Goal: Task Accomplishment & Management: Complete application form

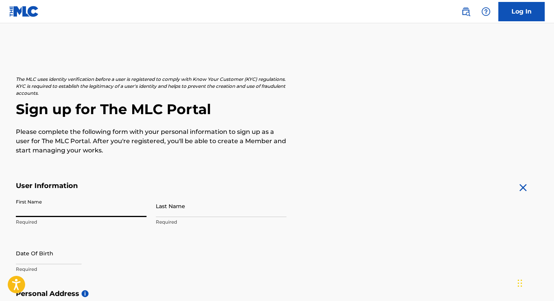
click at [63, 203] on input "First Name" at bounding box center [81, 206] width 131 height 22
type input "[PERSON_NAME]"
type input "[STREET_ADDRESS]"
type input "[GEOGRAPHIC_DATA]"
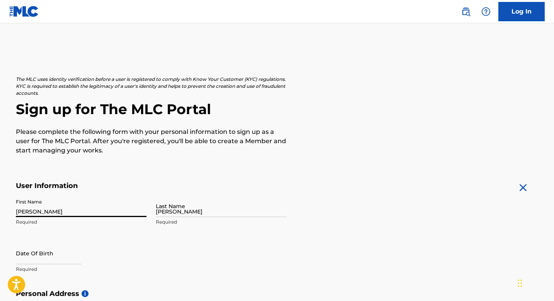
type input "[GEOGRAPHIC_DATA]"
type input "VA"
type input "22203"
type input "703"
type input "8014683"
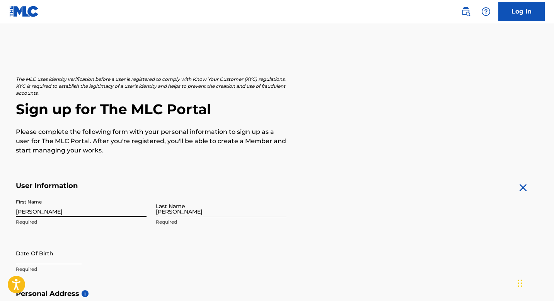
type input "[PERSON_NAME][EMAIL_ADDRESS][PERSON_NAME][DOMAIN_NAME]"
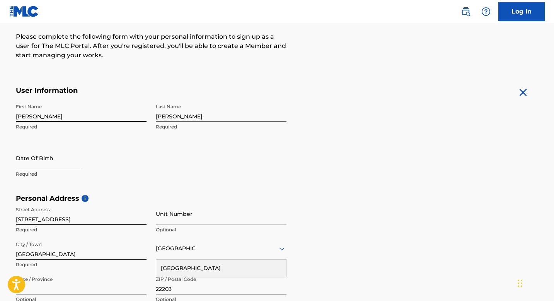
scroll to position [97, 0]
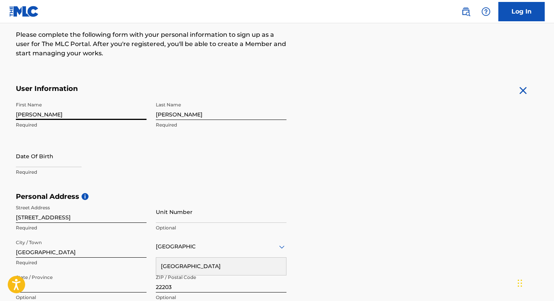
click at [40, 148] on input "text" at bounding box center [49, 156] width 66 height 22
select select "8"
select select "2025"
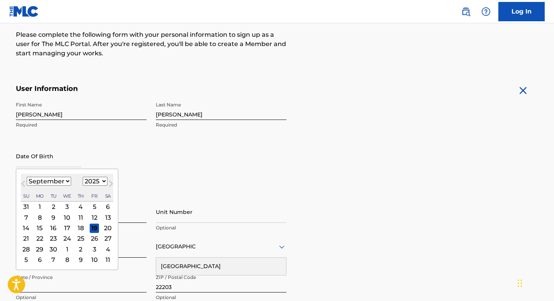
click at [54, 228] on div "16" at bounding box center [53, 227] width 9 height 9
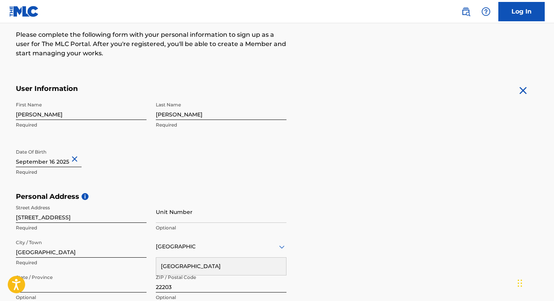
click at [60, 162] on input "text" at bounding box center [49, 156] width 66 height 22
select select "8"
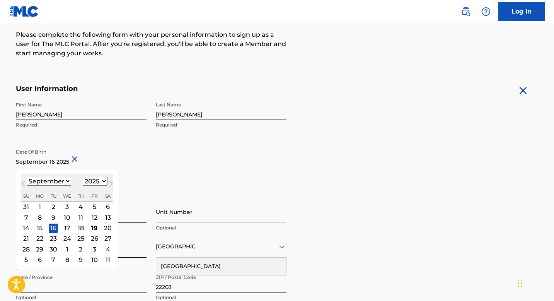
click at [91, 179] on select "1899 1900 1901 1902 1903 1904 1905 1906 1907 1908 1909 1910 1911 1912 1913 1914…" at bounding box center [95, 181] width 25 height 9
select select "2008"
click at [83, 177] on select "1899 1900 1901 1902 1903 1904 1905 1906 1907 1908 1909 1910 1911 1912 1913 1914…" at bounding box center [95, 181] width 25 height 9
click at [112, 149] on div "Date Of Birth [DEMOGRAPHIC_DATA] Previous Month Next Month [DATE] January Febru…" at bounding box center [81, 162] width 131 height 35
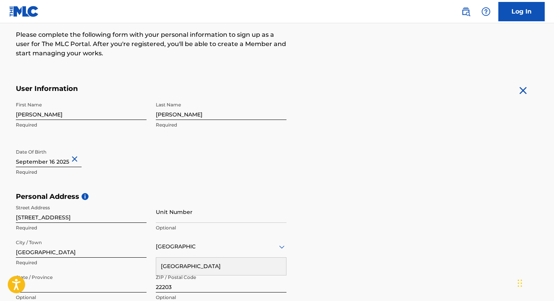
click at [61, 163] on input "text" at bounding box center [49, 156] width 66 height 22
select select "8"
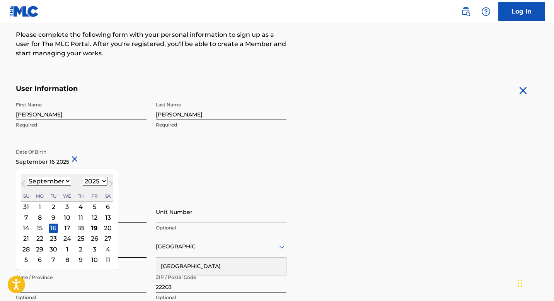
click at [90, 182] on select "1899 1900 1901 1902 1903 1904 1905 1906 1907 1908 1909 1910 1911 1912 1913 1914…" at bounding box center [95, 181] width 25 height 9
select select "2008"
click at [83, 177] on select "1899 1900 1901 1902 1903 1904 1905 1906 1907 1908 1909 1910 1911 1912 1913 1914…" at bounding box center [95, 181] width 25 height 9
type input "[DATE]"
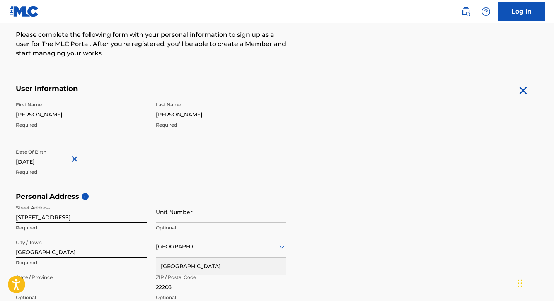
click at [106, 205] on input "[STREET_ADDRESS]" at bounding box center [81, 212] width 131 height 22
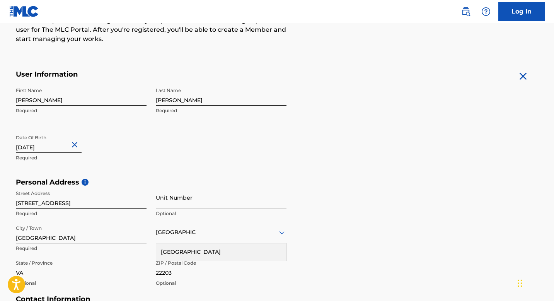
click at [140, 174] on div "First Name [PERSON_NAME] Required Last Name [PERSON_NAME] Required Date Of Birt…" at bounding box center [151, 130] width 271 height 94
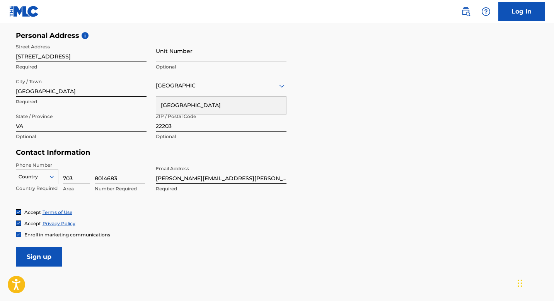
scroll to position [262, 0]
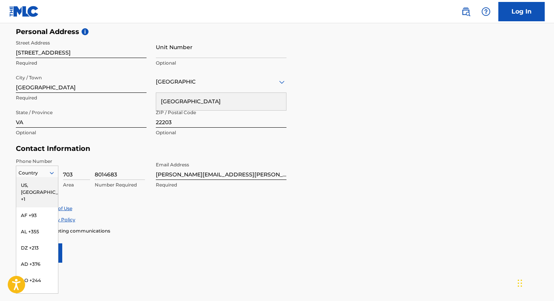
click at [52, 169] on div at bounding box center [37, 173] width 42 height 9
click at [53, 184] on div "US, [GEOGRAPHIC_DATA] +1" at bounding box center [37, 192] width 42 height 30
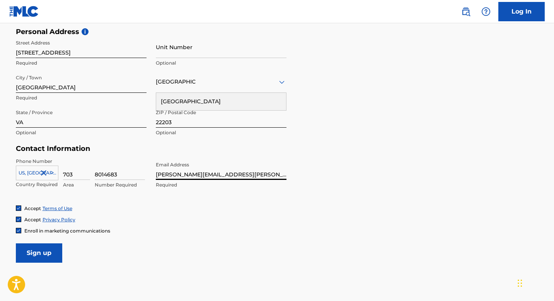
click at [182, 174] on input "[PERSON_NAME][EMAIL_ADDRESS][PERSON_NAME][DOMAIN_NAME]" at bounding box center [221, 169] width 131 height 22
type input "[EMAIL_ADDRESS][DOMAIN_NAME]"
click at [189, 217] on div "Accept Privacy Policy" at bounding box center [277, 219] width 523 height 7
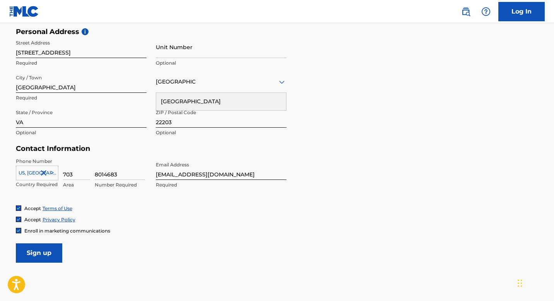
click at [50, 248] on input "Sign up" at bounding box center [39, 252] width 46 height 19
click at [181, 84] on div "[GEOGRAPHIC_DATA]" at bounding box center [221, 82] width 131 height 10
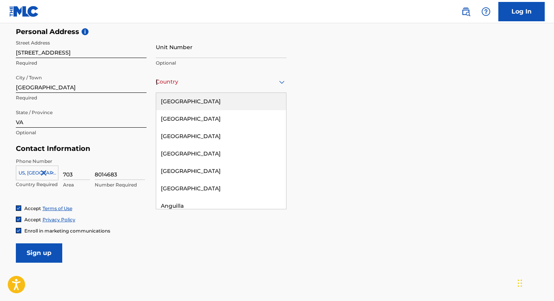
click at [178, 99] on div "[GEOGRAPHIC_DATA]" at bounding box center [221, 101] width 130 height 17
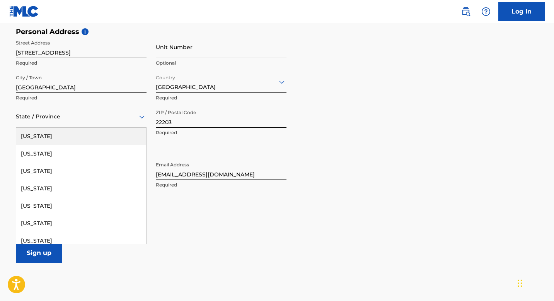
click at [80, 111] on div "State / Province" at bounding box center [81, 117] width 131 height 22
type input "VA"
type input "[GEOGRAPHIC_DATA]"
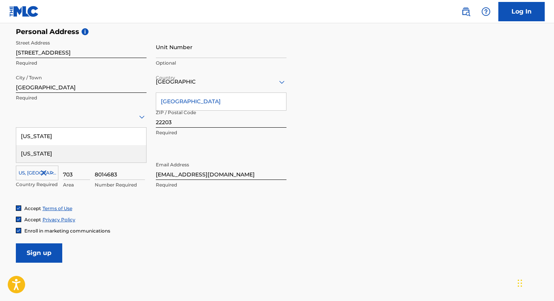
click at [137, 222] on div "Accept Privacy Policy" at bounding box center [277, 219] width 523 height 7
click at [68, 115] on div at bounding box center [81, 117] width 131 height 10
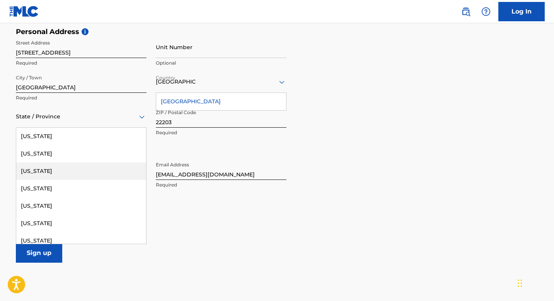
scroll to position [875, 0]
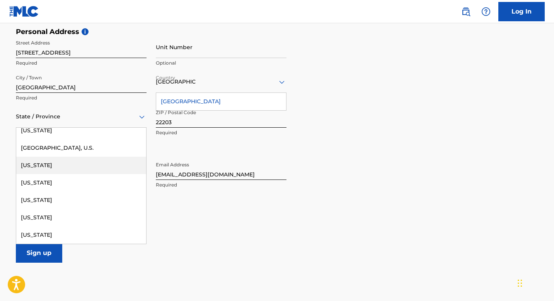
click at [51, 168] on div "[US_STATE]" at bounding box center [81, 165] width 130 height 17
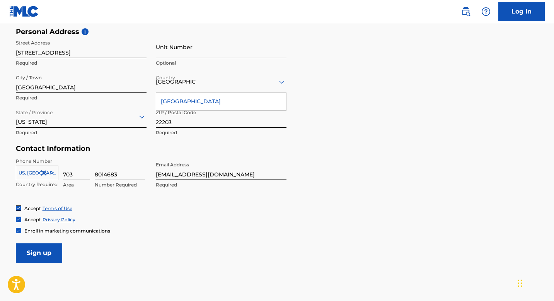
click at [130, 239] on form "User Information First Name [PERSON_NAME] Required Last Name [PERSON_NAME] Requ…" at bounding box center [277, 91] width 523 height 343
click at [47, 254] on input "Sign up" at bounding box center [39, 252] width 46 height 19
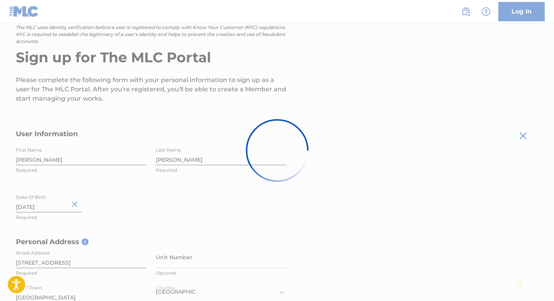
scroll to position [0, 0]
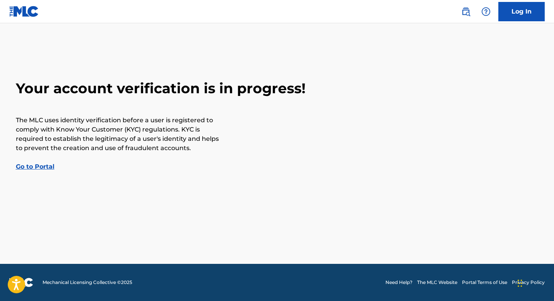
click at [39, 166] on link "Go to Portal" at bounding box center [35, 166] width 39 height 7
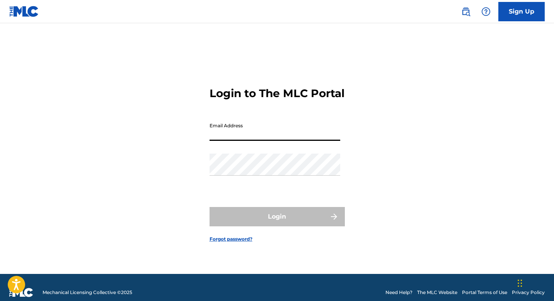
click at [244, 137] on input "Email Address" at bounding box center [274, 130] width 131 height 22
type input "[PERSON_NAME][EMAIL_ADDRESS][PERSON_NAME][DOMAIN_NAME]"
